Goal: Find specific page/section

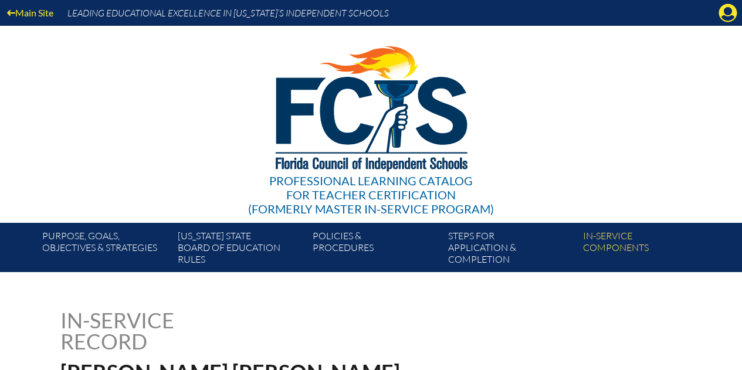
scroll to position [587, 0]
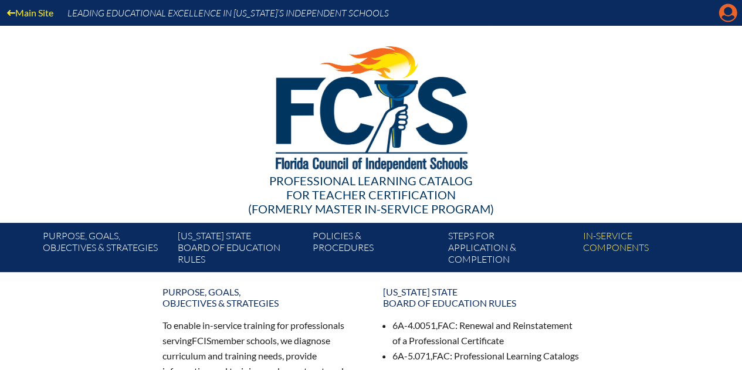
click at [723, 13] on icon at bounding box center [728, 13] width 18 height 18
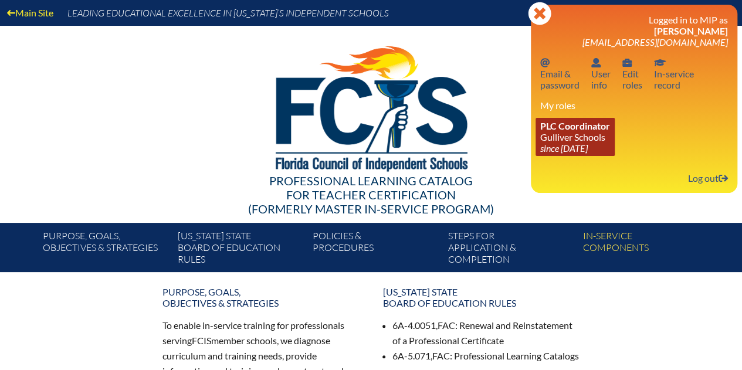
click at [577, 139] on link "PLC Coordinator Gulliver Schools since 2017 Jun 27" at bounding box center [575, 137] width 79 height 38
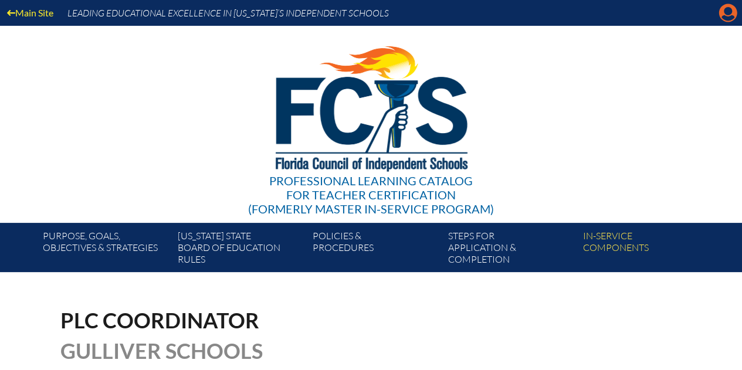
click at [728, 11] on icon "Manage account" at bounding box center [728, 13] width 19 height 19
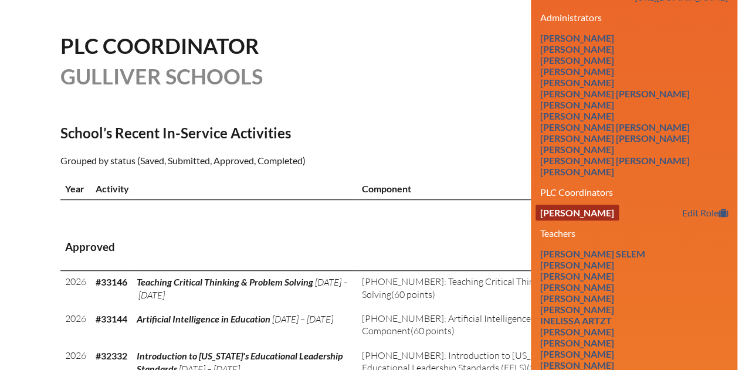
scroll to position [293, 0]
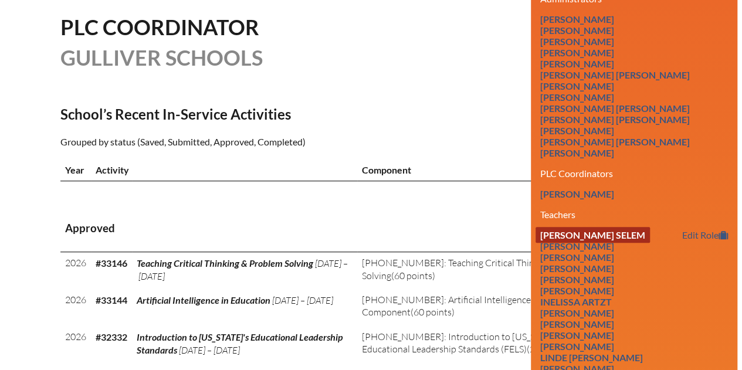
click at [602, 229] on link "[PERSON_NAME] Selem" at bounding box center [593, 235] width 114 height 16
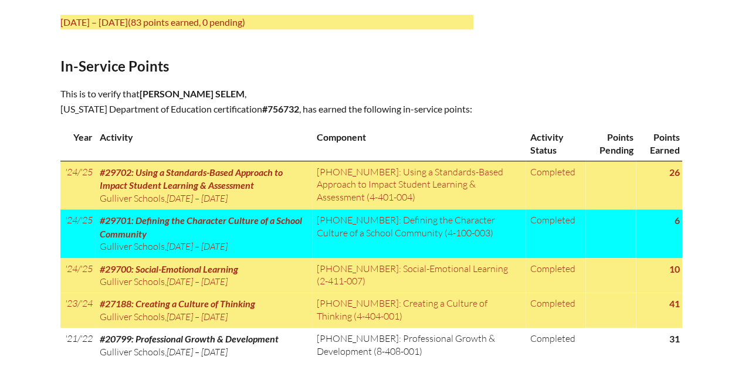
scroll to position [514, 0]
